Goal: Check status: Check status

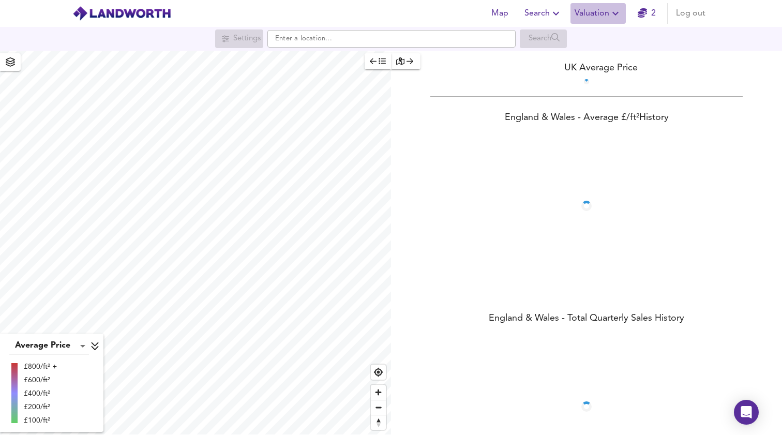
click at [617, 13] on icon "button" at bounding box center [615, 13] width 12 height 12
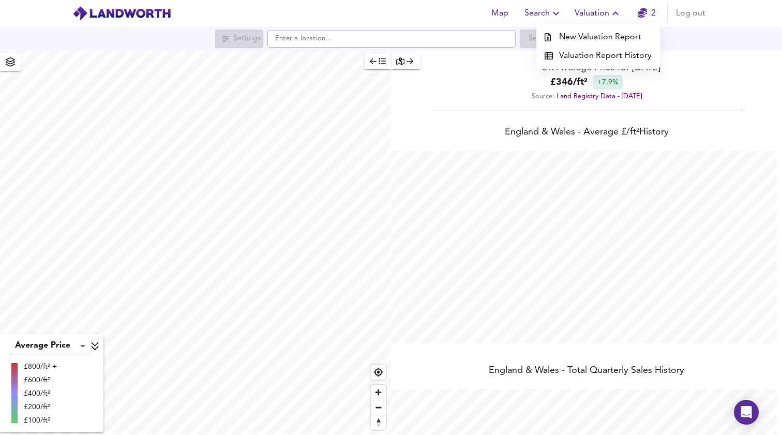
scroll to position [435, 782]
click at [582, 53] on li "Valuation Report History" at bounding box center [598, 56] width 124 height 19
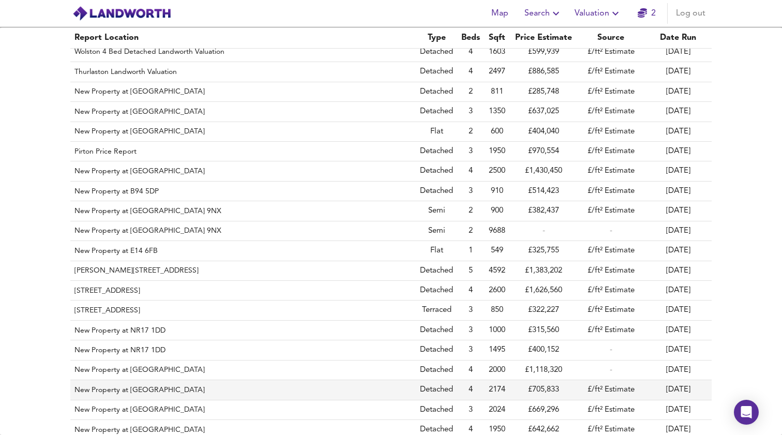
scroll to position [85, 0]
click at [135, 383] on th "New Property at [GEOGRAPHIC_DATA]" at bounding box center [243, 391] width 346 height 20
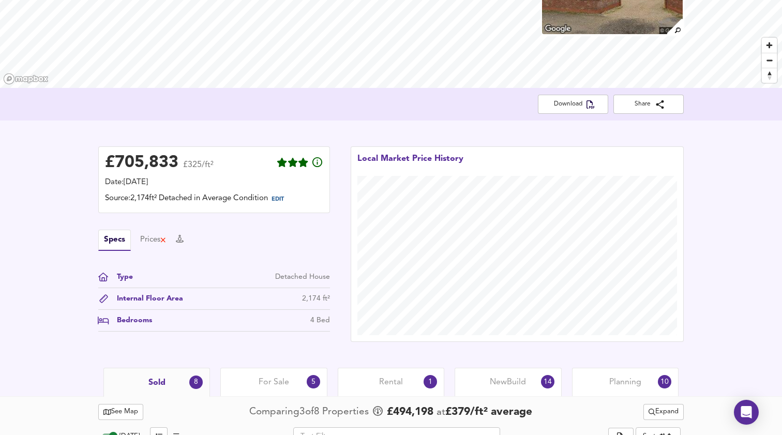
scroll to position [149, 0]
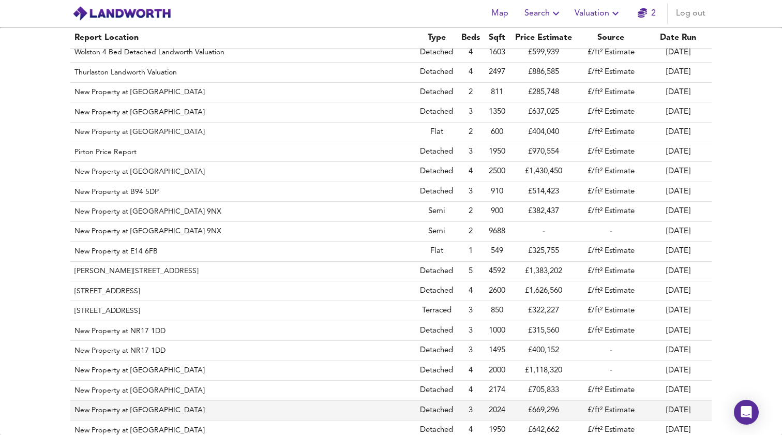
click at [131, 406] on th "New Property at [GEOGRAPHIC_DATA]" at bounding box center [243, 411] width 346 height 20
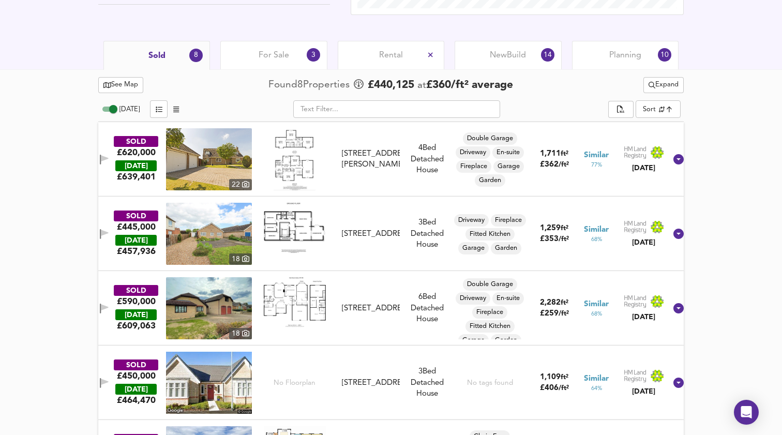
scroll to position [462, 0]
